Goal: Check status: Check status

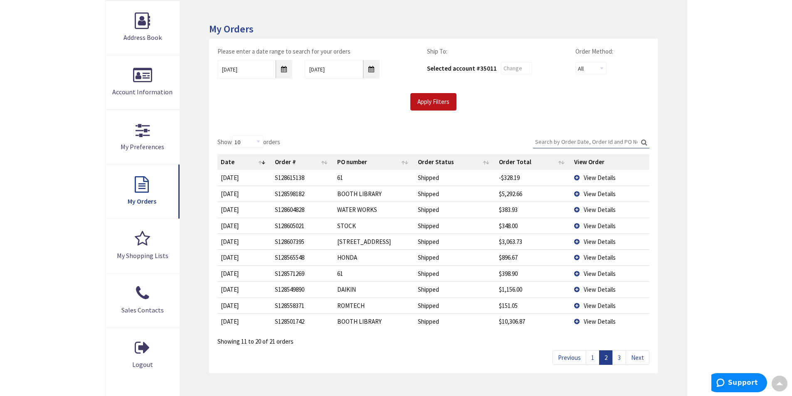
scroll to position [130, 0]
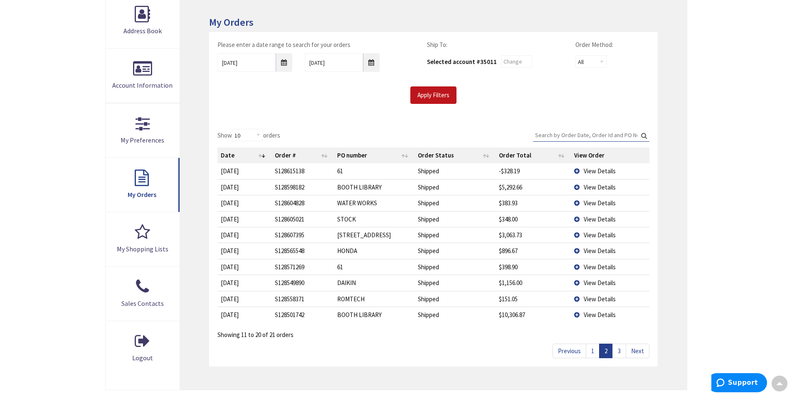
click at [580, 186] on td "View Details" at bounding box center [610, 187] width 78 height 16
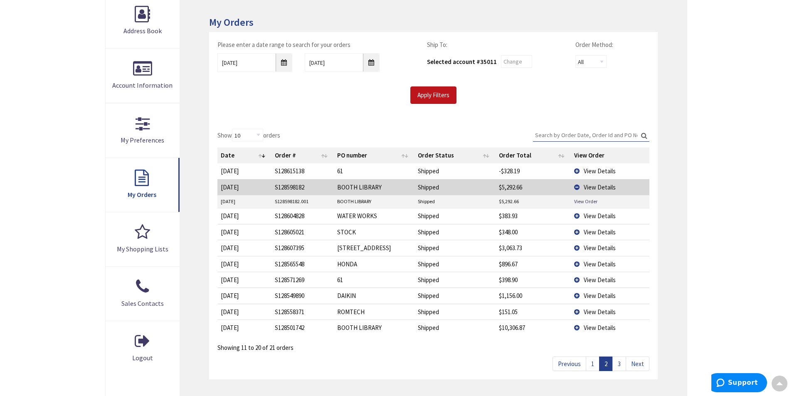
click at [298, 203] on td "S128598182.001" at bounding box center [303, 201] width 63 height 12
click at [587, 201] on link "View Order" at bounding box center [585, 201] width 23 height 7
click at [578, 188] on td "View Details" at bounding box center [610, 187] width 78 height 16
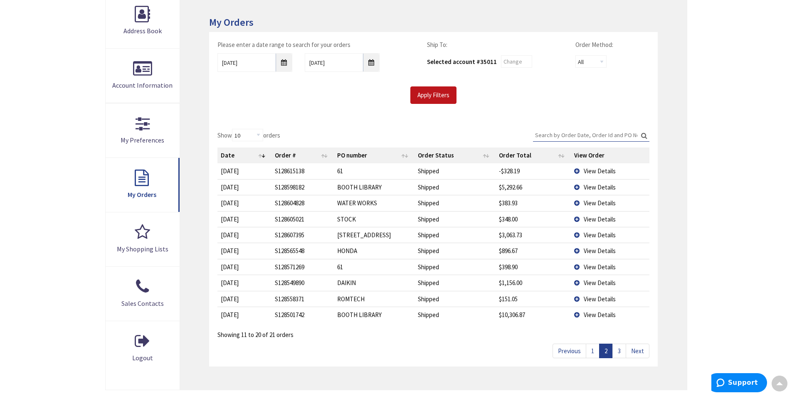
click at [620, 353] on link "3" at bounding box center [620, 351] width 14 height 15
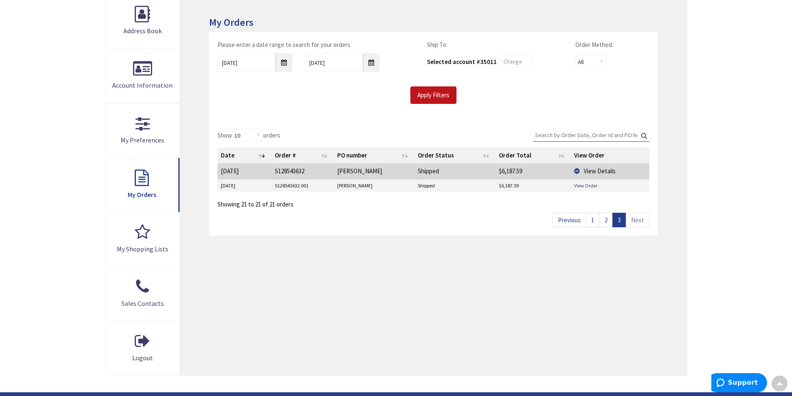
click at [590, 220] on link "1" at bounding box center [593, 220] width 14 height 15
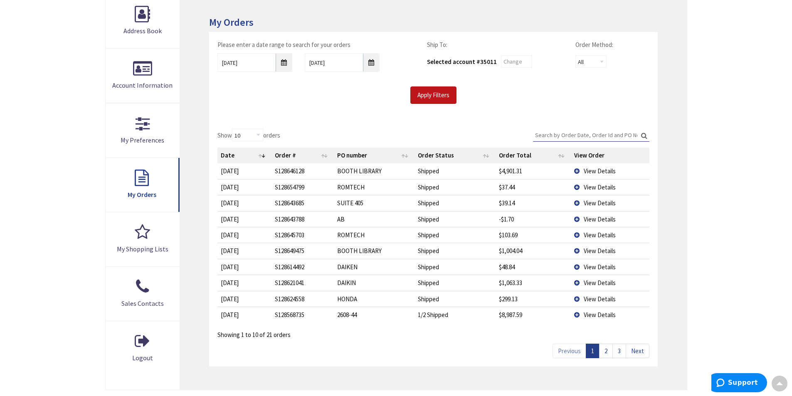
click at [578, 172] on td "View Details" at bounding box center [610, 170] width 78 height 15
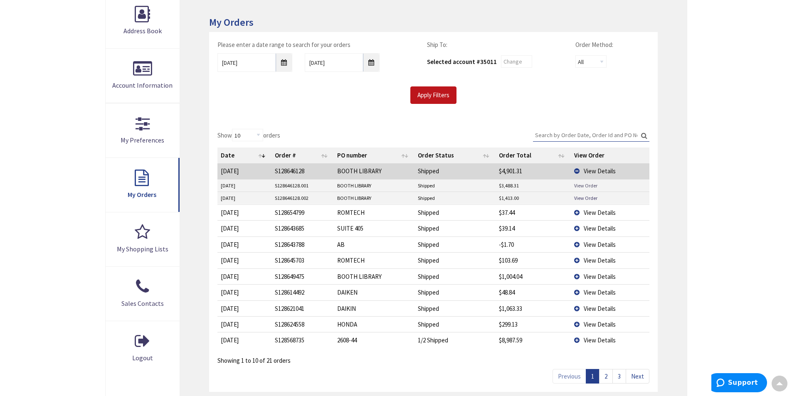
click at [582, 186] on link "View Order" at bounding box center [585, 185] width 23 height 7
click at [580, 198] on link "View Order" at bounding box center [585, 198] width 23 height 7
click at [578, 172] on td "View Details" at bounding box center [610, 170] width 78 height 15
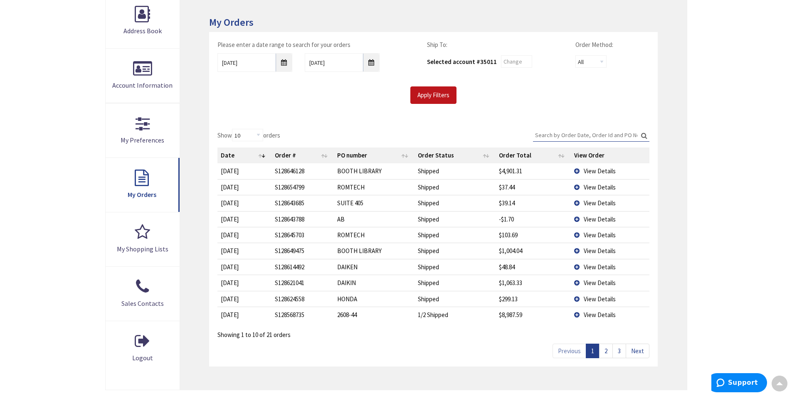
click at [576, 251] on td "View Details" at bounding box center [610, 251] width 78 height 16
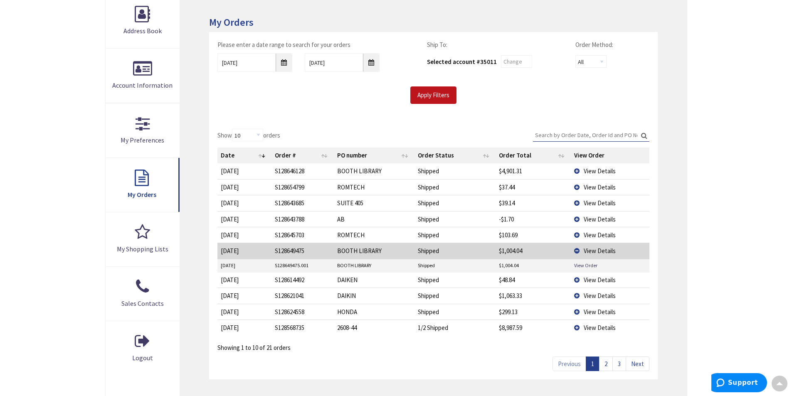
click at [576, 251] on td "View Details" at bounding box center [610, 251] width 78 height 16
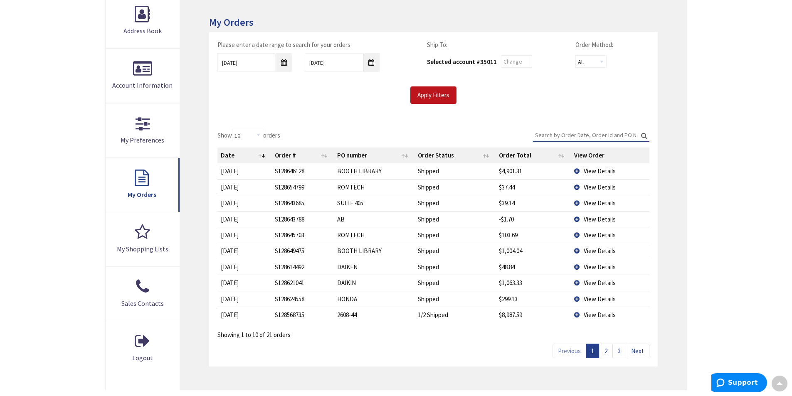
click at [575, 316] on td "View Details" at bounding box center [610, 315] width 78 height 16
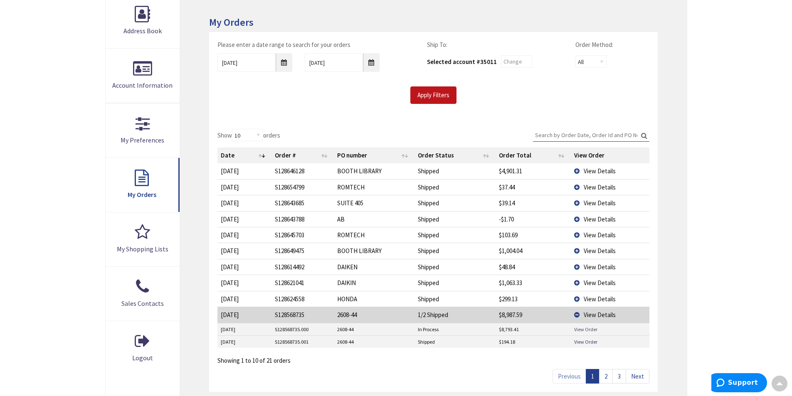
click at [581, 330] on link "View Order" at bounding box center [585, 329] width 23 height 7
click at [579, 342] on link "View Order" at bounding box center [585, 342] width 23 height 7
click at [583, 329] on link "View Order" at bounding box center [585, 329] width 23 height 7
click at [577, 315] on td "View Details" at bounding box center [610, 315] width 78 height 16
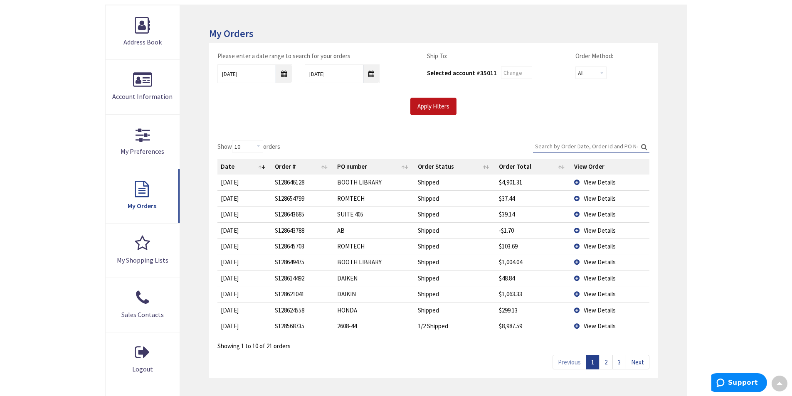
scroll to position [118, 0]
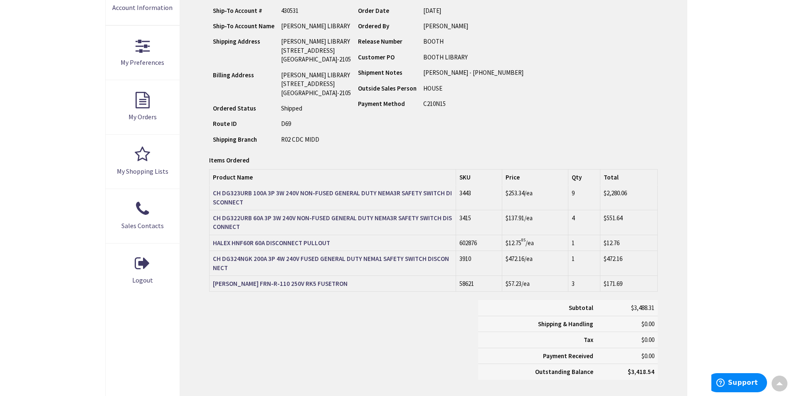
scroll to position [209, 0]
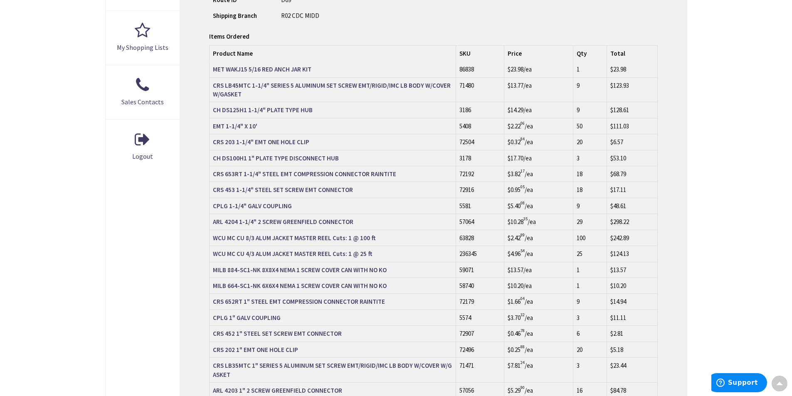
scroll to position [334, 0]
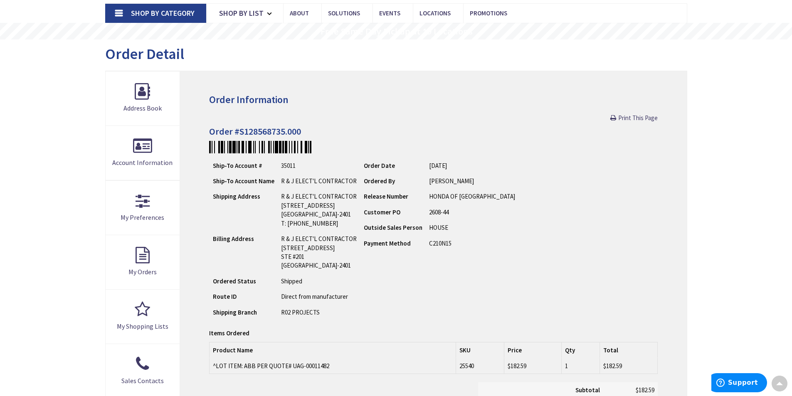
scroll to position [43, 0]
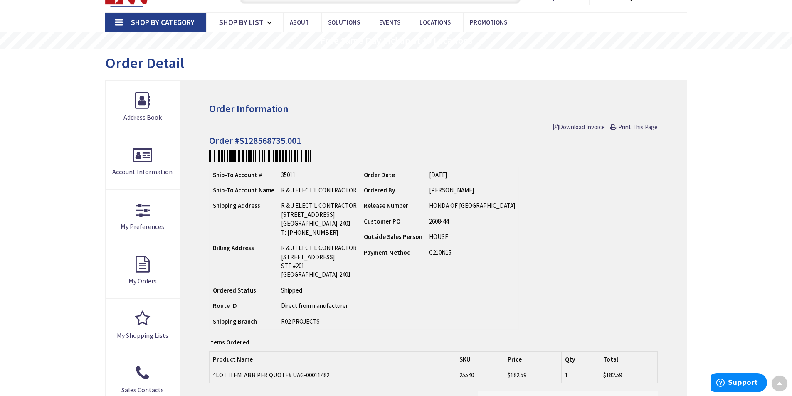
scroll to position [43, 0]
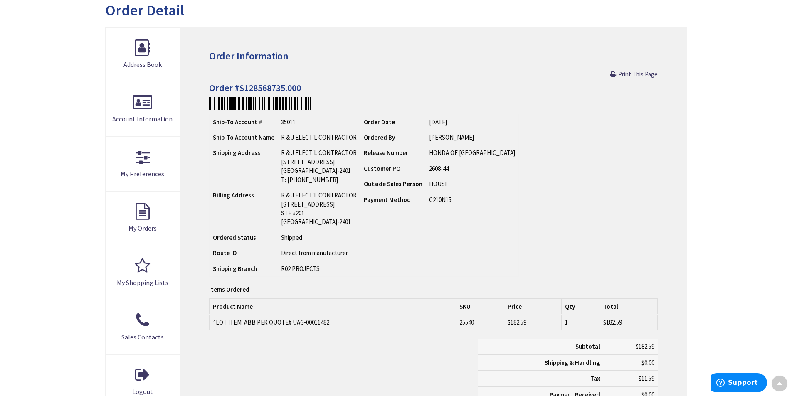
scroll to position [1, 0]
